Goal: Transaction & Acquisition: Purchase product/service

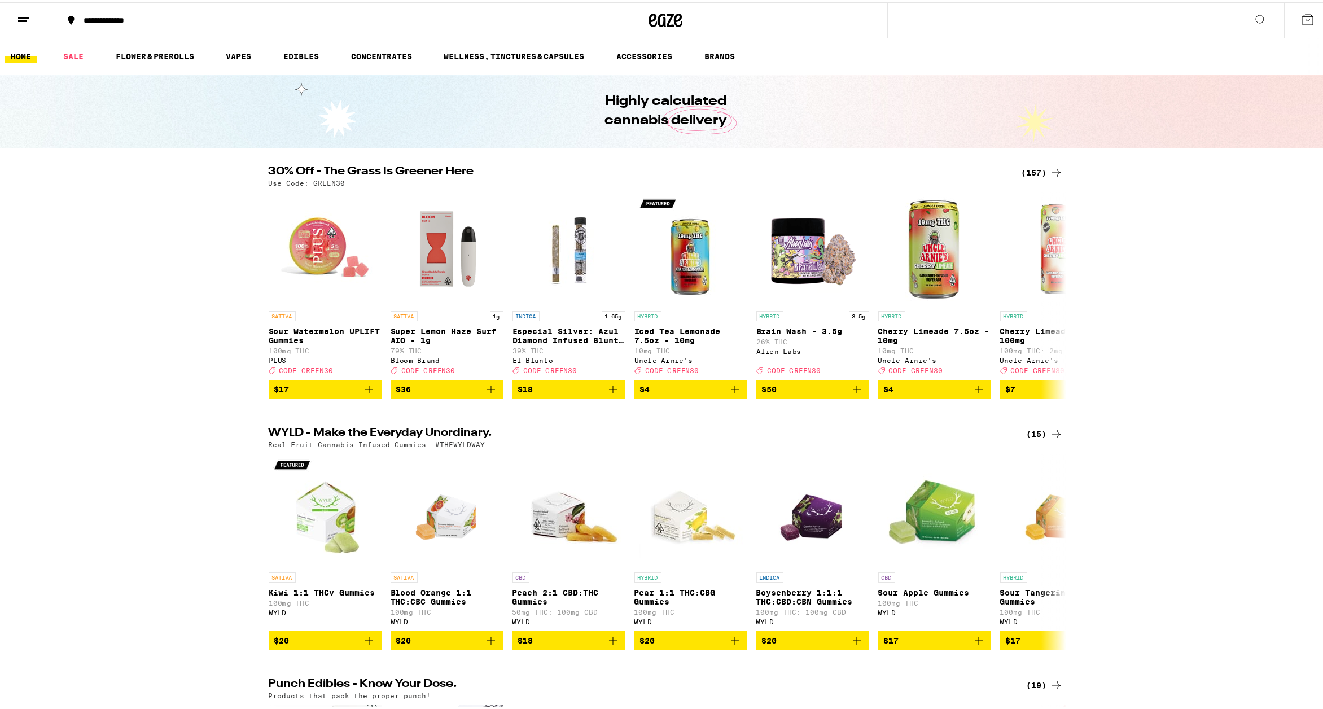
click at [1029, 169] on div "(157)" at bounding box center [1043, 171] width 42 height 14
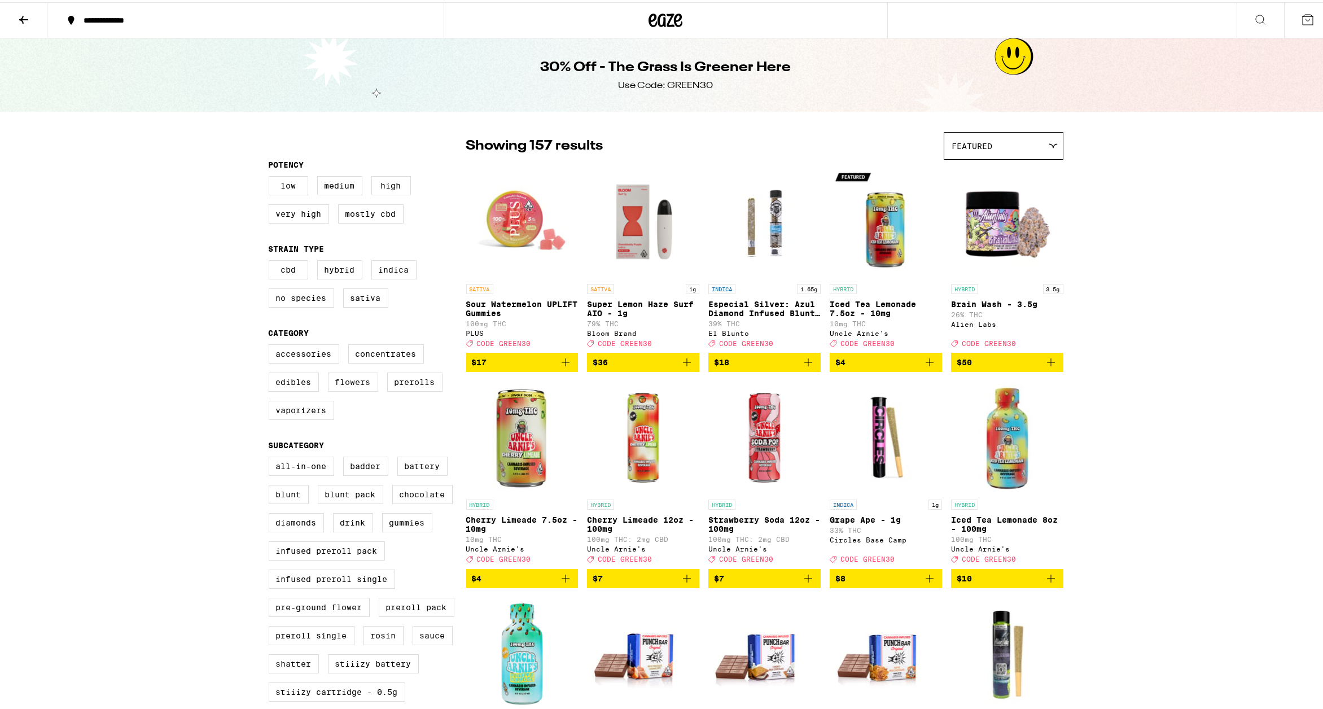
click at [351, 390] on label "Flowers" at bounding box center [353, 379] width 50 height 19
click at [272, 344] on input "Flowers" at bounding box center [271, 344] width 1 height 1
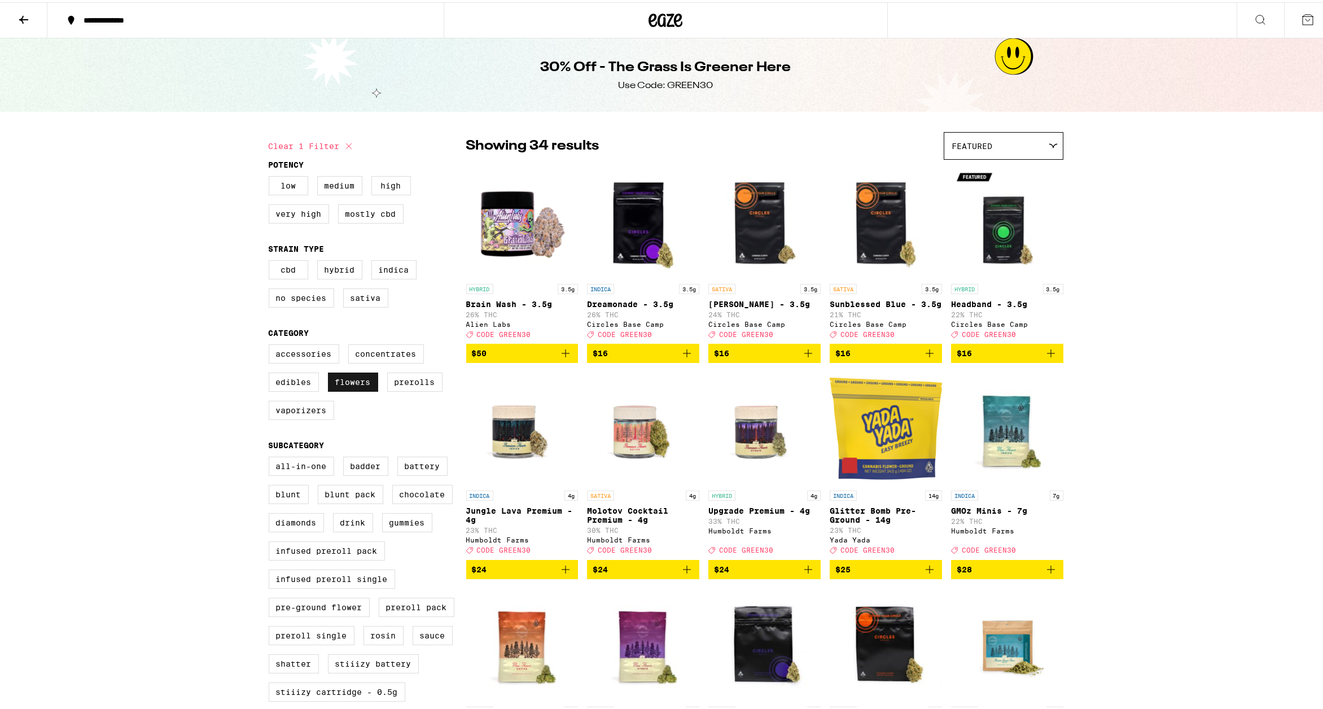
click at [335, 390] on label "Flowers" at bounding box center [353, 379] width 50 height 19
click at [272, 344] on input "Flowers" at bounding box center [271, 344] width 1 height 1
checkbox input "false"
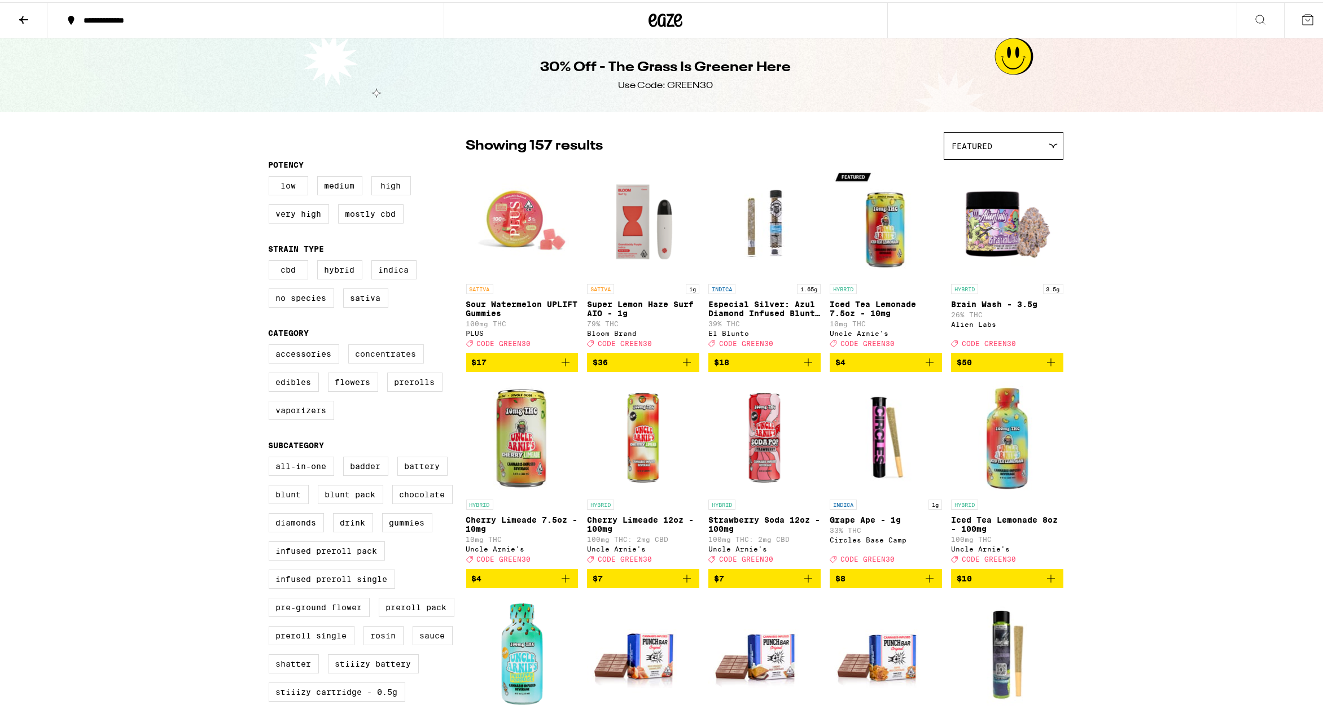
click at [356, 361] on label "Concentrates" at bounding box center [386, 351] width 76 height 19
click at [272, 344] on input "Concentrates" at bounding box center [271, 344] width 1 height 1
checkbox input "true"
